Goal: Information Seeking & Learning: Learn about a topic

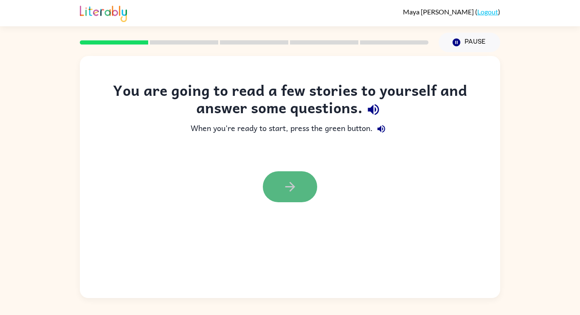
click at [298, 180] on button "button" at bounding box center [290, 186] width 54 height 31
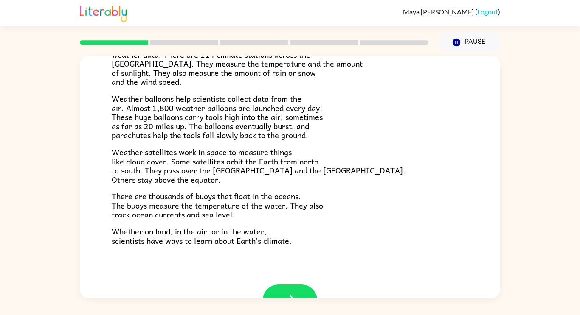
scroll to position [221, 0]
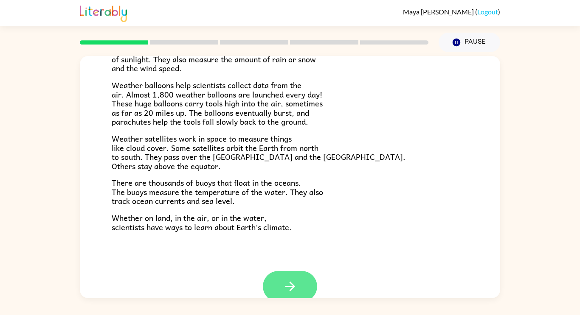
click at [289, 290] on icon "button" at bounding box center [290, 286] width 15 height 15
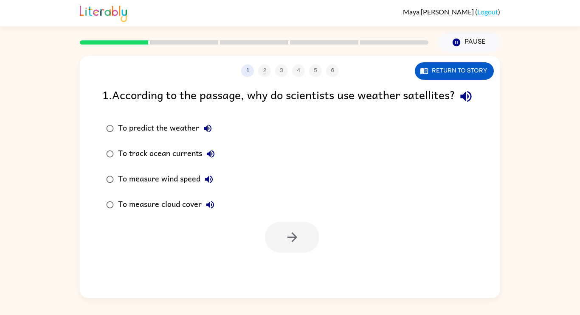
click at [182, 137] on div "To predict the weather" at bounding box center [167, 128] width 98 height 17
click at [282, 253] on button "button" at bounding box center [292, 237] width 54 height 31
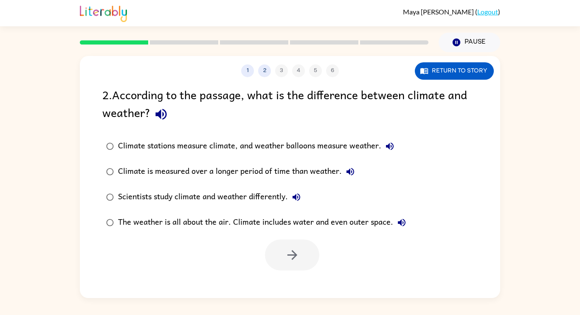
click at [277, 200] on div "Scientists study climate and weather differently." at bounding box center [211, 197] width 187 height 17
click at [291, 250] on icon "button" at bounding box center [292, 255] width 15 height 15
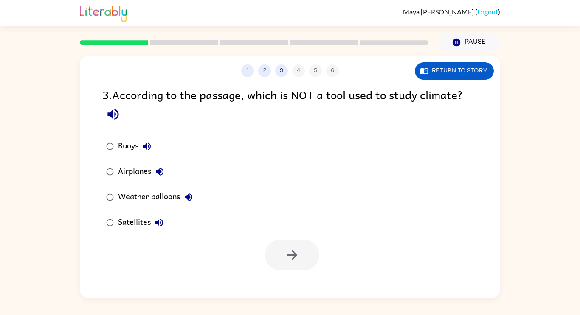
click at [139, 174] on div "Airplanes" at bounding box center [143, 171] width 50 height 17
click at [290, 253] on icon "button" at bounding box center [292, 255] width 15 height 15
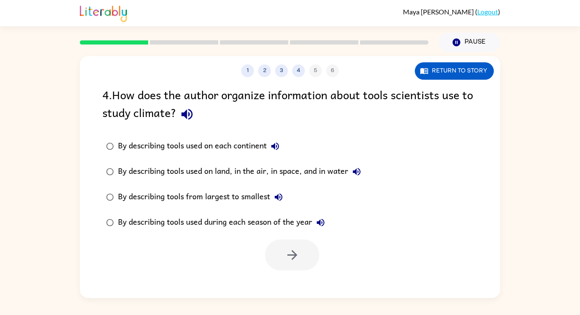
click at [324, 175] on div "By describing tools used on land, in the air, in space, and in water" at bounding box center [241, 171] width 247 height 17
click at [299, 264] on button "button" at bounding box center [292, 255] width 54 height 31
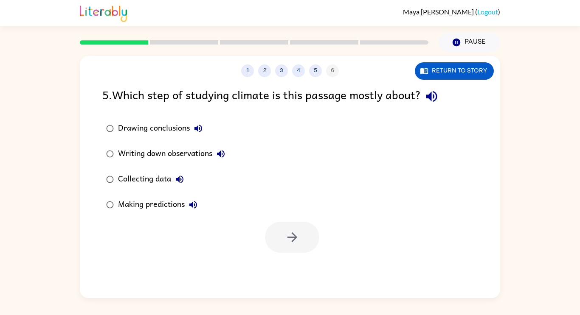
click at [157, 182] on div "Collecting data" at bounding box center [153, 179] width 70 height 17
click at [297, 237] on icon "button" at bounding box center [292, 237] width 15 height 15
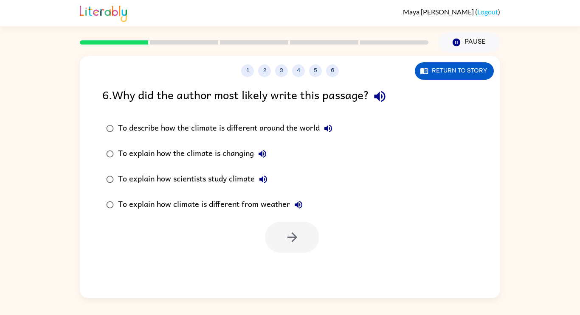
click at [291, 131] on div "To describe how the climate is different around the world" at bounding box center [227, 128] width 219 height 17
click at [244, 185] on div "To explain how scientists study climate" at bounding box center [195, 179] width 154 height 17
click at [291, 239] on icon "button" at bounding box center [292, 237] width 15 height 15
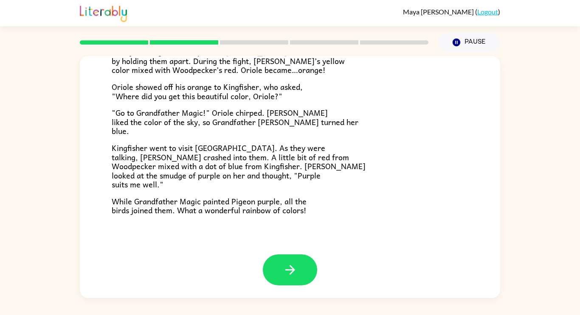
scroll to position [218, 0]
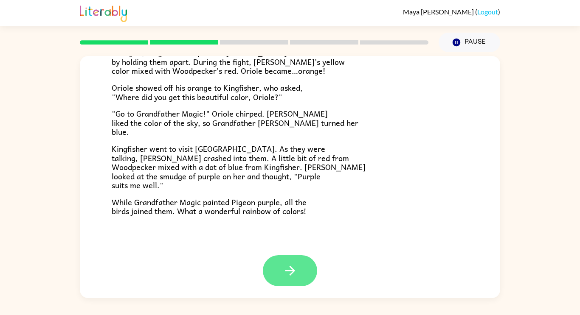
click at [290, 266] on icon "button" at bounding box center [290, 271] width 10 height 10
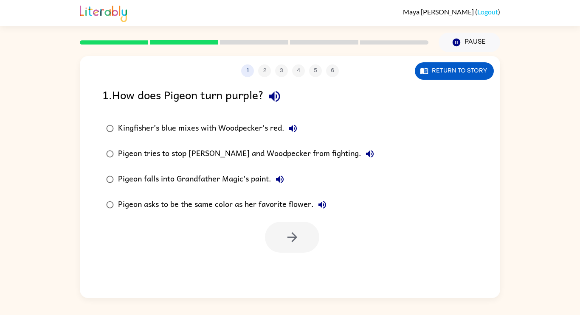
click at [196, 125] on div "Kingfisher’s blue mixes with Woodpecker’s red." at bounding box center [209, 128] width 183 height 17
click at [294, 247] on button "button" at bounding box center [292, 237] width 54 height 31
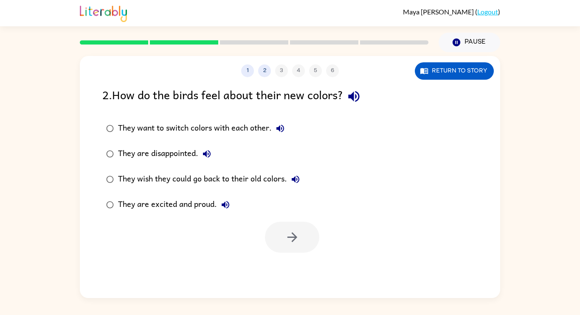
click at [249, 127] on div "They want to switch colors with each other." at bounding box center [203, 128] width 171 height 17
click at [288, 224] on button "button" at bounding box center [292, 237] width 54 height 31
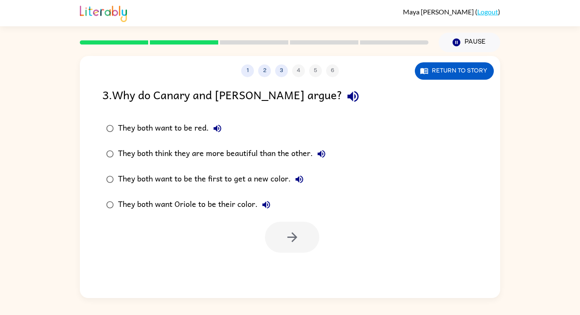
click at [250, 151] on div "They both think they are more beautiful than the other." at bounding box center [224, 154] width 212 height 17
click at [250, 248] on div at bounding box center [290, 235] width 420 height 35
click at [296, 241] on icon "button" at bounding box center [292, 237] width 15 height 15
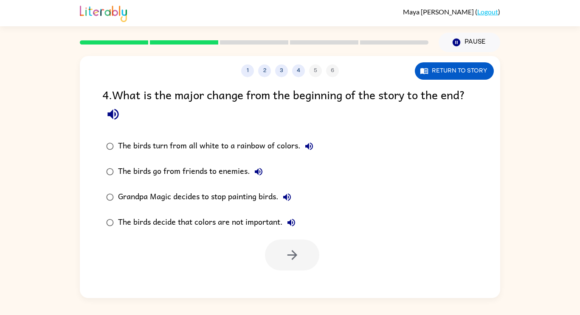
click at [263, 148] on div "The birds turn from all white to a rainbow of colors." at bounding box center [217, 146] width 199 height 17
click at [285, 263] on icon "button" at bounding box center [292, 255] width 15 height 15
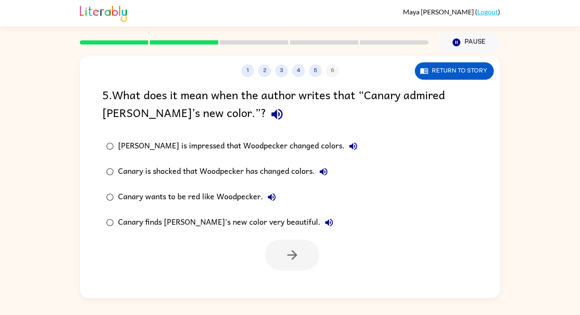
click at [248, 201] on div "Canary wants to be red like Woodpecker." at bounding box center [199, 197] width 162 height 17
click at [286, 253] on icon "button" at bounding box center [292, 255] width 15 height 15
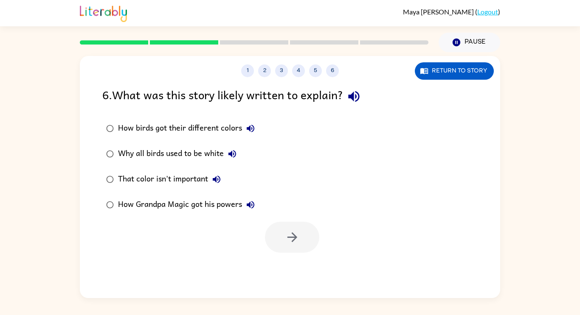
click at [220, 129] on div "How birds got their different colors" at bounding box center [188, 128] width 141 height 17
click at [286, 240] on icon "button" at bounding box center [292, 237] width 15 height 15
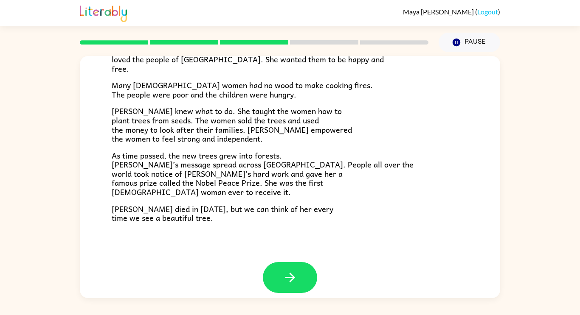
scroll to position [235, 0]
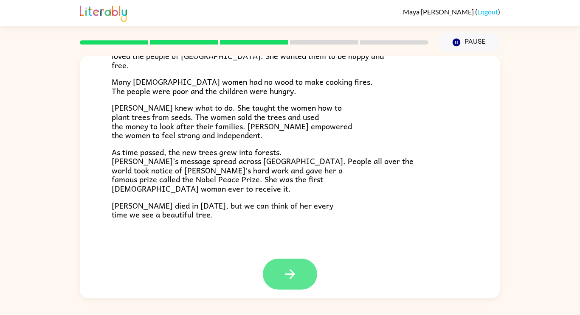
click at [289, 289] on button "button" at bounding box center [290, 274] width 54 height 31
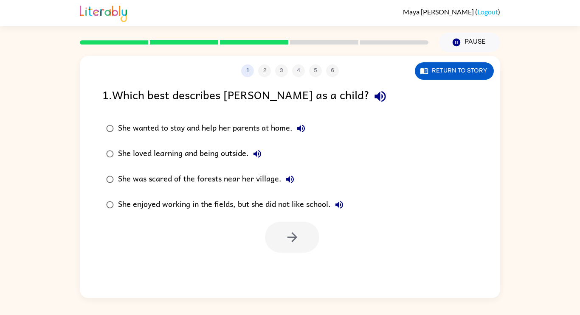
scroll to position [0, 0]
click at [226, 155] on div "She loved learning and being outside." at bounding box center [192, 154] width 148 height 17
click at [298, 233] on icon "button" at bounding box center [292, 237] width 15 height 15
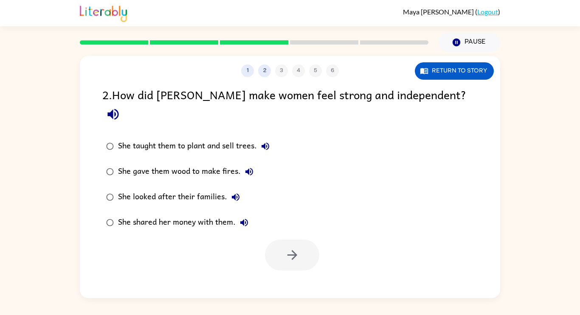
click at [236, 138] on div "She taught them to plant and sell trees." at bounding box center [196, 146] width 156 height 17
click at [291, 248] on icon "button" at bounding box center [292, 255] width 15 height 15
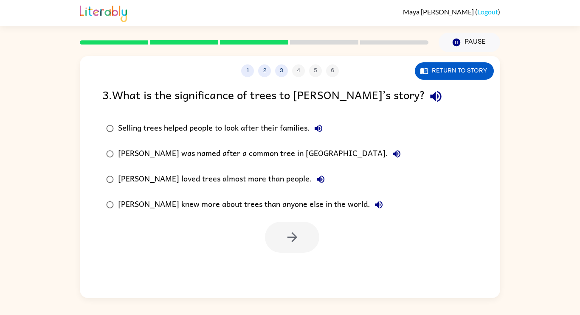
click at [258, 187] on div "[PERSON_NAME] loved trees almost more than people." at bounding box center [223, 179] width 211 height 17
click at [275, 209] on div "[PERSON_NAME] knew more about trees than anyone else in the world." at bounding box center [252, 204] width 269 height 17
click at [285, 242] on icon "button" at bounding box center [292, 237] width 15 height 15
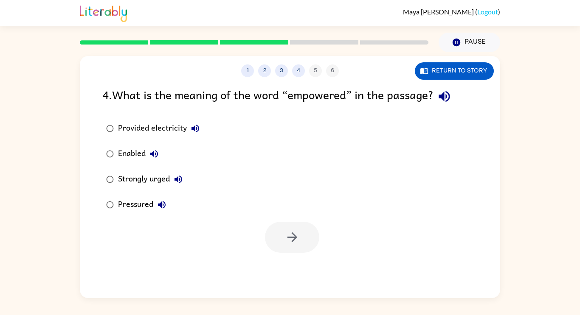
click at [129, 163] on label "Enabled" at bounding box center [153, 153] width 110 height 25
click at [314, 251] on div at bounding box center [292, 237] width 54 height 31
click at [288, 241] on icon "button" at bounding box center [292, 237] width 15 height 15
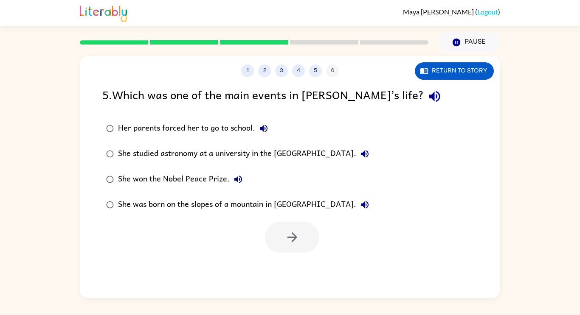
click at [221, 160] on div "She studied astronomy at a university in the [GEOGRAPHIC_DATA]." at bounding box center [245, 154] width 255 height 17
click at [310, 246] on button "button" at bounding box center [292, 237] width 54 height 31
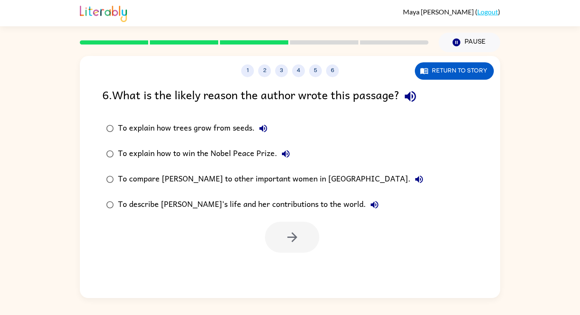
click at [267, 209] on div "To describe [PERSON_NAME]’s life and her contributions to the world." at bounding box center [250, 204] width 265 height 17
click at [303, 249] on button "button" at bounding box center [292, 237] width 54 height 31
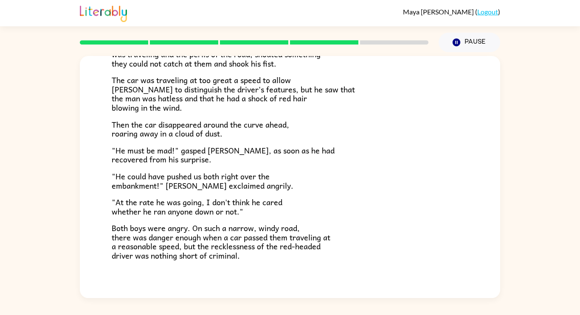
scroll to position [235, 0]
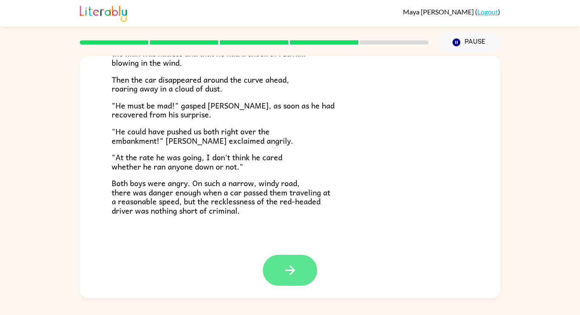
click at [295, 269] on icon "button" at bounding box center [290, 270] width 15 height 15
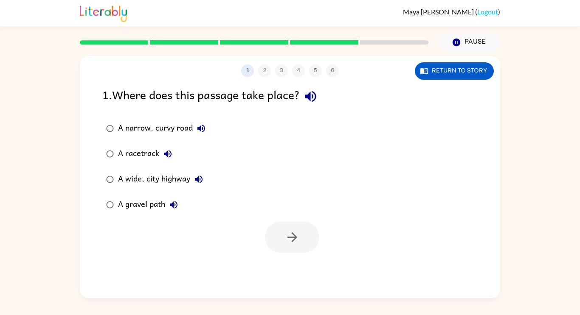
click at [164, 129] on div "A narrow, curvy road" at bounding box center [164, 128] width 92 height 17
click at [293, 241] on icon "button" at bounding box center [292, 238] width 10 height 10
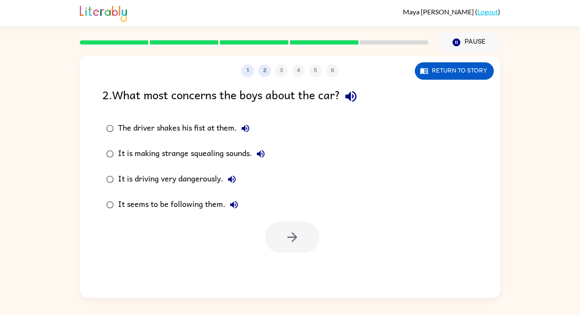
click at [206, 190] on label "It is driving very dangerously." at bounding box center [186, 179] width 176 height 25
click at [213, 181] on div "It is driving very dangerously." at bounding box center [179, 179] width 122 height 17
click at [286, 239] on icon "button" at bounding box center [292, 237] width 15 height 15
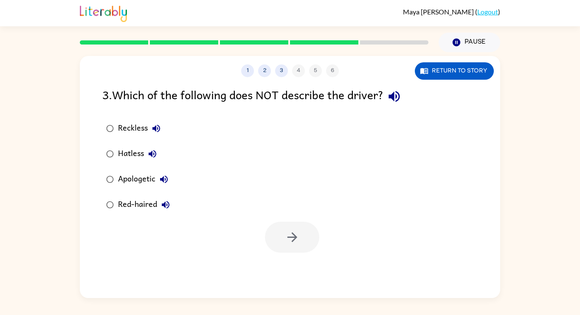
click at [148, 182] on div "Apologetic" at bounding box center [145, 179] width 54 height 17
click at [282, 250] on button "button" at bounding box center [292, 237] width 54 height 31
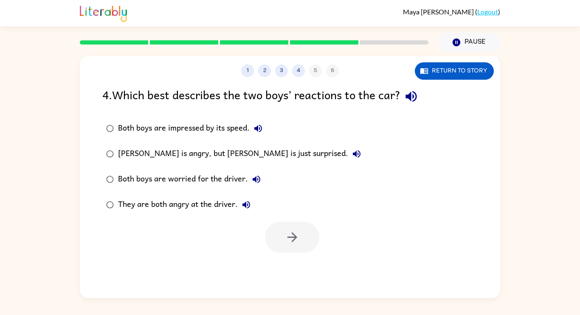
click at [215, 209] on div "They are both angry at the driver." at bounding box center [186, 204] width 137 height 17
click at [229, 185] on div "Both boys are worried for the driver." at bounding box center [191, 179] width 147 height 17
click at [292, 244] on icon "button" at bounding box center [292, 237] width 15 height 15
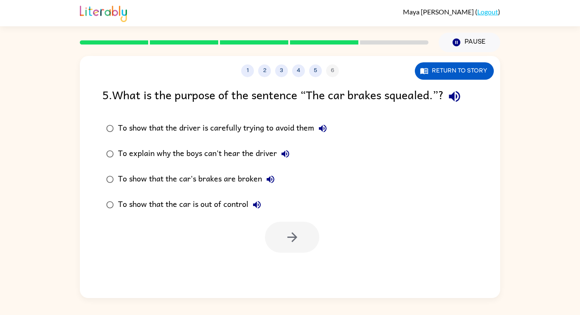
click at [238, 188] on div "To show that the car's brakes are broken" at bounding box center [198, 179] width 161 height 17
click at [227, 209] on div "To show that the car is out of control" at bounding box center [191, 204] width 147 height 17
click at [276, 236] on button "button" at bounding box center [292, 237] width 54 height 31
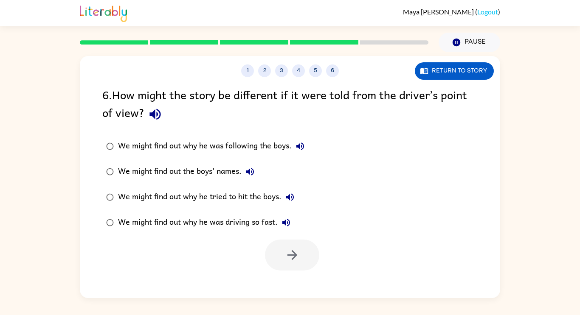
click at [250, 226] on div "We might find out why he was driving so fast." at bounding box center [206, 222] width 176 height 17
click at [291, 258] on icon "button" at bounding box center [292, 255] width 15 height 15
